Goal: Contribute content: Add original content to the website for others to see

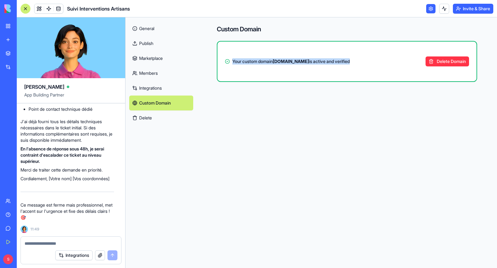
click at [150, 45] on link "Publish" at bounding box center [161, 43] width 64 height 15
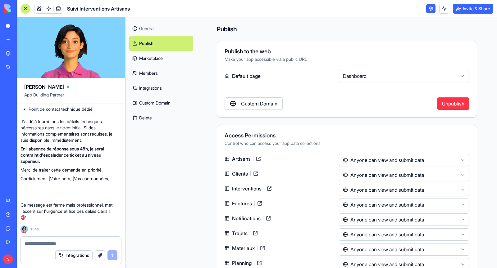
click at [360, 76] on html "BETA My Workspace New app Marketplace Integrations Recent Suivi Interventions A…" at bounding box center [248, 134] width 497 height 268
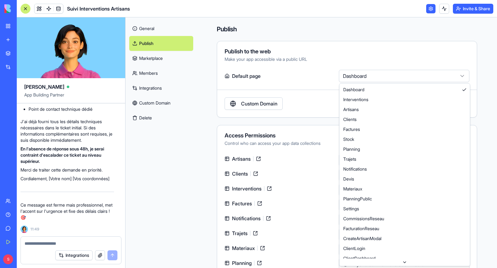
click at [311, 78] on html "BETA My Workspace New app Marketplace Integrations Recent Suivi Interventions A…" at bounding box center [248, 134] width 497 height 268
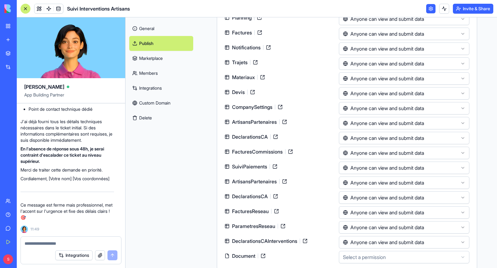
scroll to position [255, 0]
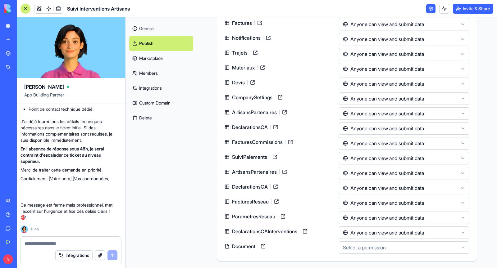
click at [358, 248] on html "BETA My Workspace New app Marketplace Integrations Recent Suivi Interventions A…" at bounding box center [248, 134] width 497 height 268
click at [266, 246] on link at bounding box center [263, 247] width 10 height 10
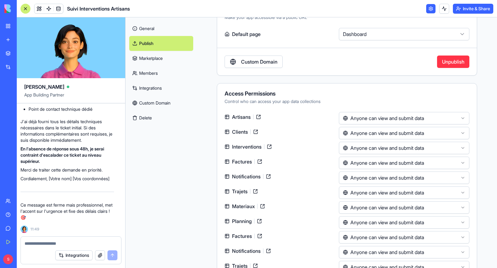
scroll to position [41, 0]
click at [259, 117] on link at bounding box center [258, 118] width 10 height 10
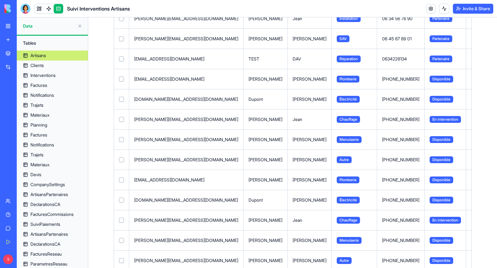
scroll to position [110, 0]
click at [430, 121] on span "En intervention" at bounding box center [445, 119] width 31 height 7
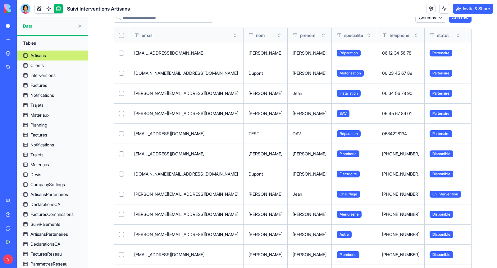
scroll to position [0, 0]
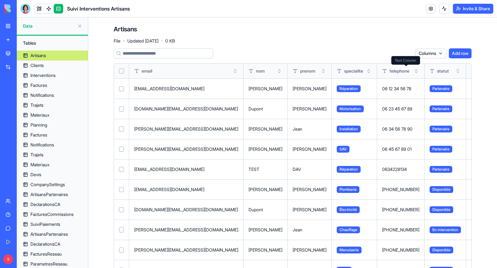
click at [437, 74] on span "statut" at bounding box center [443, 71] width 12 height 6
click at [0, 0] on button at bounding box center [0, 0] width 0 height 0
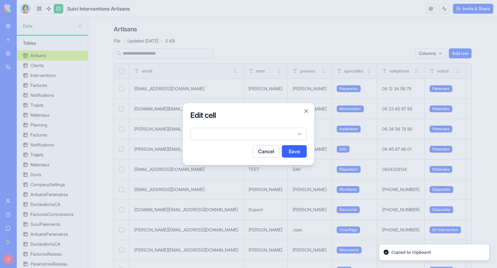
click at [221, 135] on body "BETA My Workspace New app Marketplace Integrations Recent Suivi Interventions A…" at bounding box center [248, 134] width 497 height 268
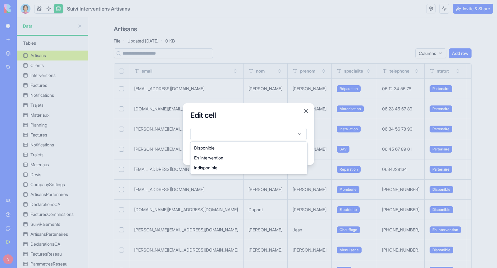
click at [303, 112] on body "BETA My Workspace New app Marketplace Integrations Recent Suivi Interventions A…" at bounding box center [248, 134] width 497 height 268
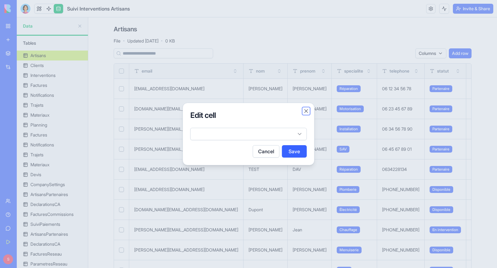
click at [306, 111] on button "Close" at bounding box center [306, 111] width 6 height 6
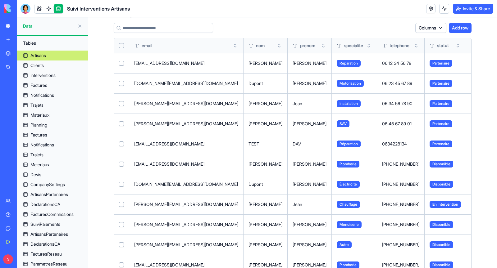
click at [463, 28] on button "Add row" at bounding box center [460, 28] width 23 height 10
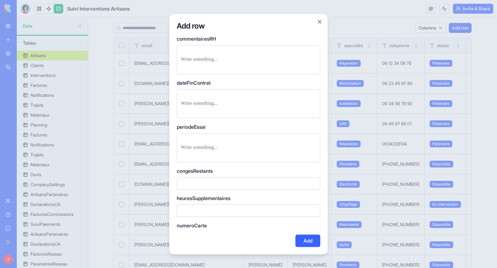
scroll to position [1422, 0]
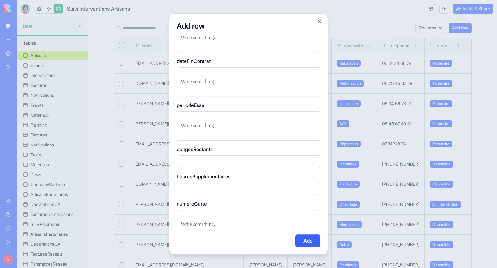
click at [270, 78] on div at bounding box center [249, 81] width 144 height 29
click at [239, 78] on p at bounding box center [248, 82] width 135 height 9
click at [167, 75] on div at bounding box center [248, 134] width 497 height 268
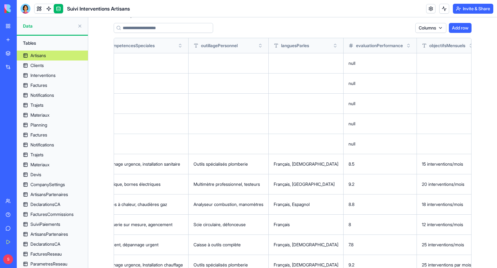
scroll to position [31, 0]
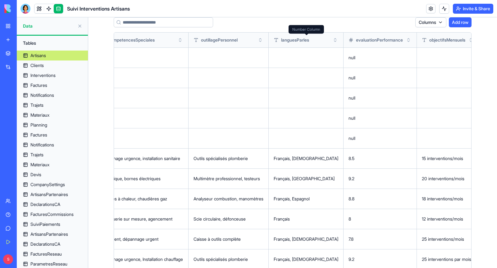
click at [299, 20] on div "Columns Add row" at bounding box center [293, 22] width 358 height 10
click at [462, 23] on button "Add row" at bounding box center [460, 22] width 23 height 10
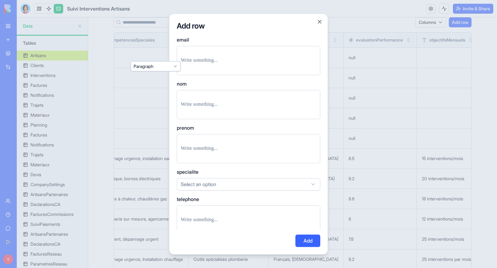
click at [271, 73] on div at bounding box center [249, 60] width 144 height 29
click at [253, 93] on div at bounding box center [249, 104] width 144 height 29
click at [236, 112] on div at bounding box center [249, 104] width 144 height 29
click at [226, 102] on p at bounding box center [248, 104] width 135 height 9
click at [172, 105] on div "Add row email nom prenom specialite Select an option telephone statut Select an…" at bounding box center [248, 134] width 159 height 242
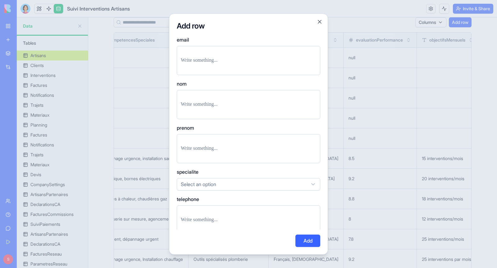
click at [201, 105] on p at bounding box center [248, 104] width 135 height 9
click at [166, 107] on div at bounding box center [248, 134] width 497 height 268
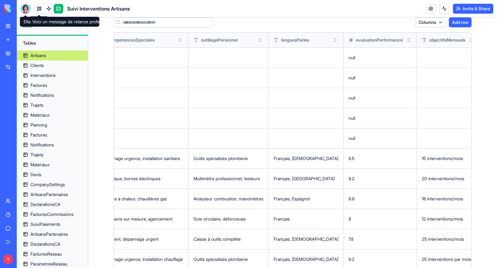
click at [27, 13] on div at bounding box center [26, 9] width 10 height 10
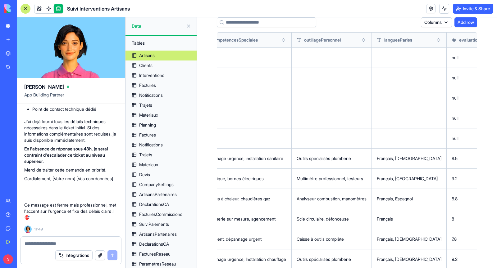
scroll to position [84212, 0]
click at [51, 244] on textarea at bounding box center [71, 244] width 93 height 6
click at [47, 244] on textarea at bounding box center [71, 244] width 93 height 6
click at [87, 244] on textarea "**********" at bounding box center [71, 244] width 93 height 6
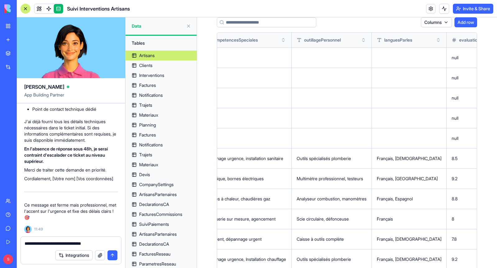
click at [87, 244] on textarea "**********" at bounding box center [71, 244] width 93 height 6
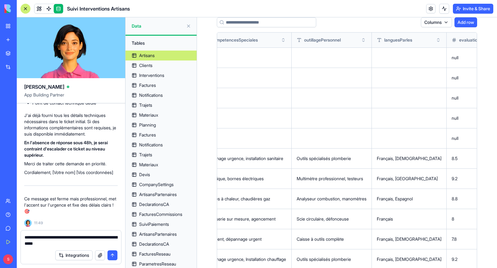
drag, startPoint x: 40, startPoint y: 238, endPoint x: 42, endPoint y: 240, distance: 3.5
click at [40, 238] on textarea "**********" at bounding box center [71, 241] width 93 height 12
click at [94, 244] on textarea "**********" at bounding box center [71, 241] width 93 height 12
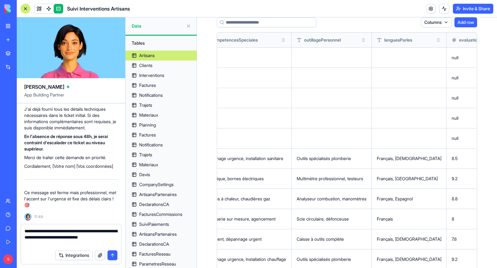
type textarea "**********"
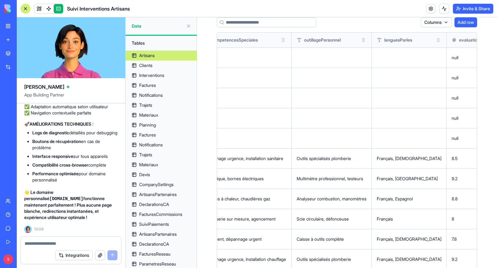
scroll to position [0, 0]
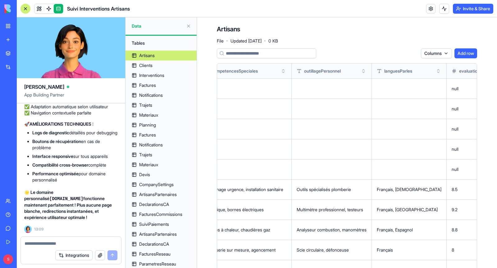
click at [189, 27] on button at bounding box center [189, 26] width 10 height 10
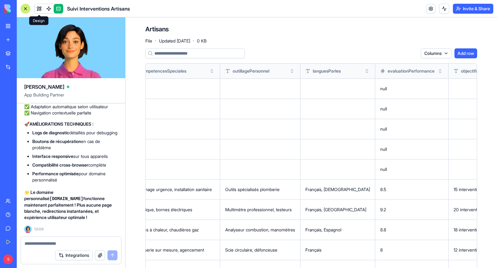
click at [40, 11] on link at bounding box center [38, 8] width 9 height 9
click at [59, 10] on link at bounding box center [58, 8] width 9 height 9
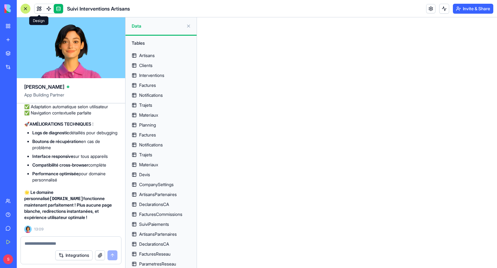
click at [34, 9] on div at bounding box center [48, 9] width 29 height 10
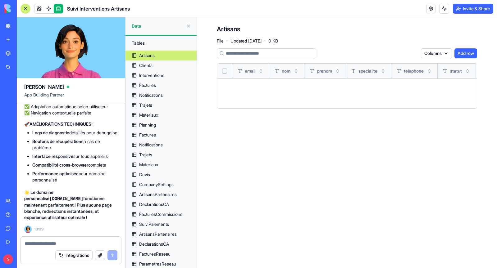
click at [39, 9] on link at bounding box center [38, 8] width 9 height 9
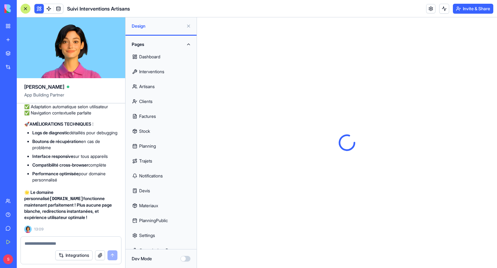
click at [39, 9] on button at bounding box center [38, 8] width 9 height 9
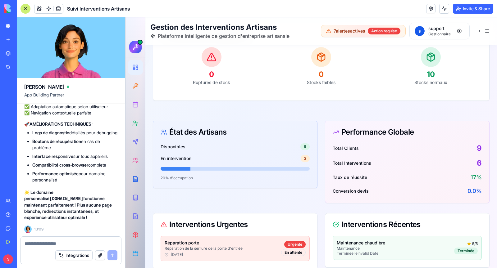
scroll to position [328, 0]
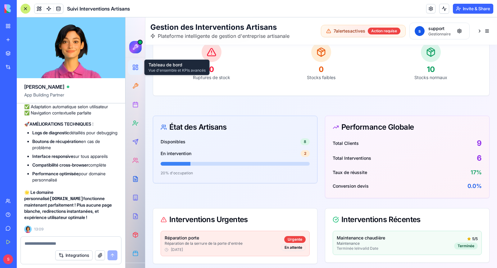
click at [138, 71] on div at bounding box center [135, 67] width 11 height 11
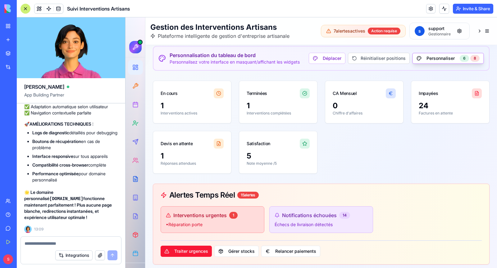
scroll to position [0, 0]
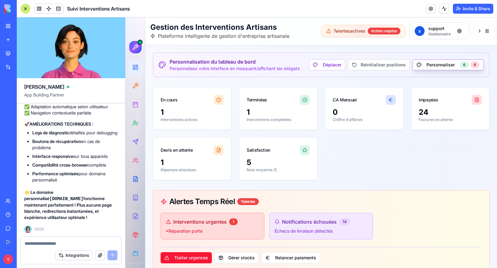
click at [135, 51] on div at bounding box center [135, 47] width 12 height 12
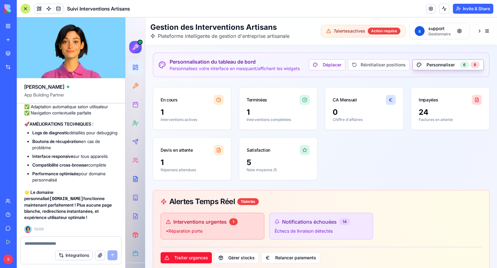
scroll to position [85098, 0]
click at [62, 243] on textarea at bounding box center [71, 244] width 93 height 6
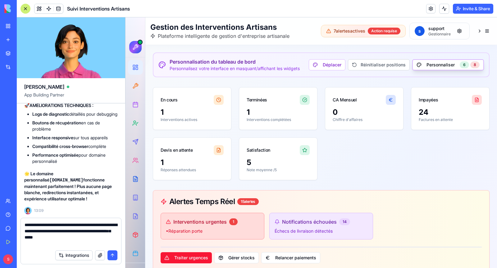
type textarea "**********"
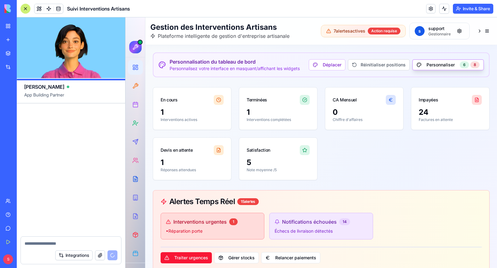
scroll to position [85330, 0]
